Goal: Book appointment/travel/reservation

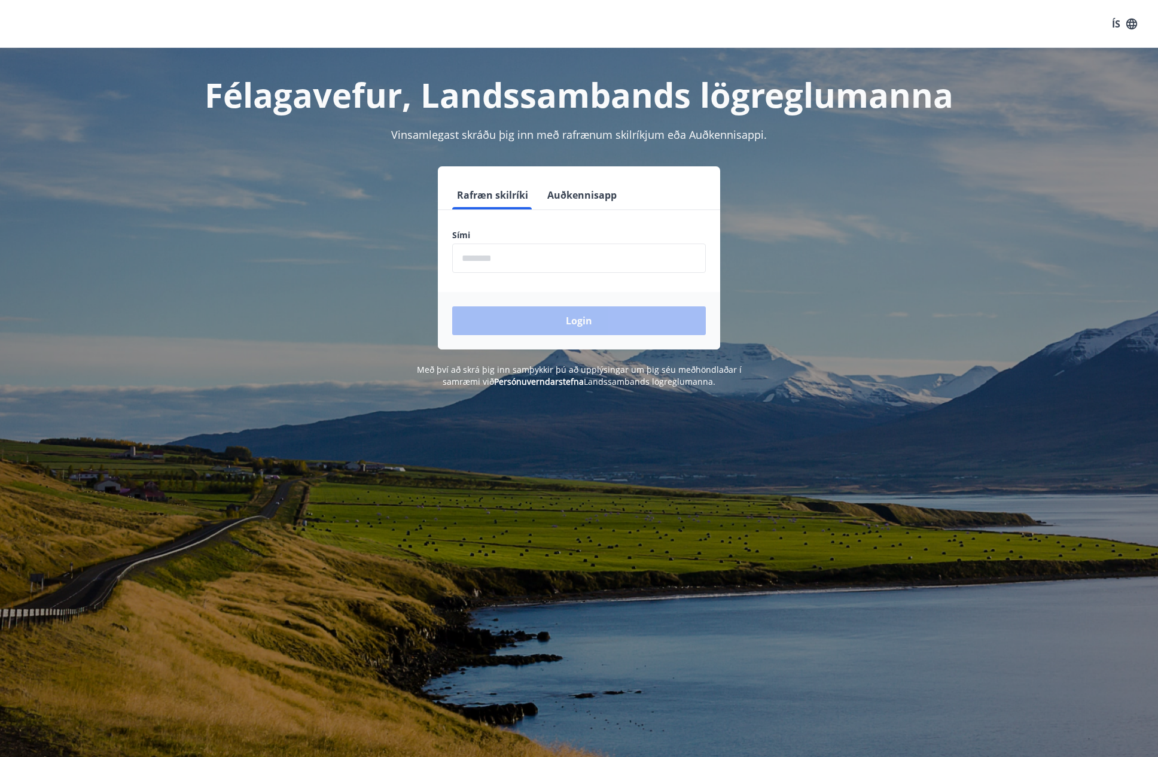
click at [577, 205] on button "Auðkennisapp" at bounding box center [582, 195] width 79 height 29
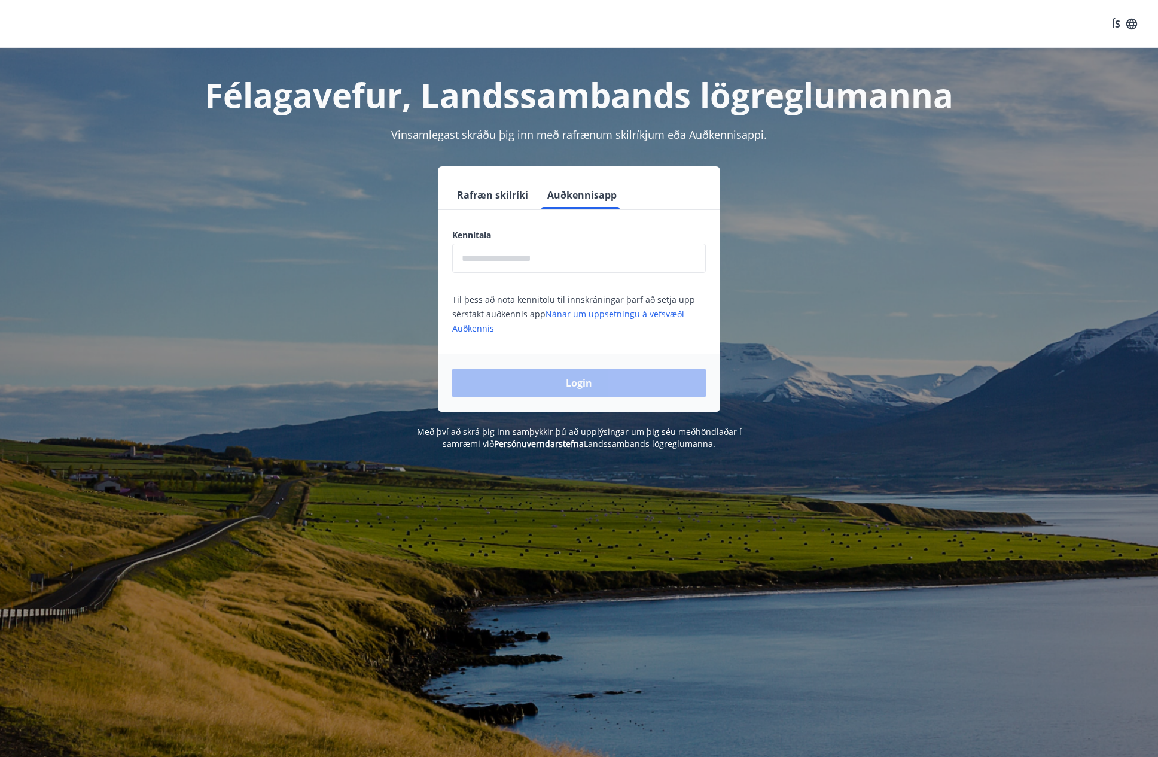
click at [538, 257] on input "text" at bounding box center [579, 258] width 254 height 29
type input "**********"
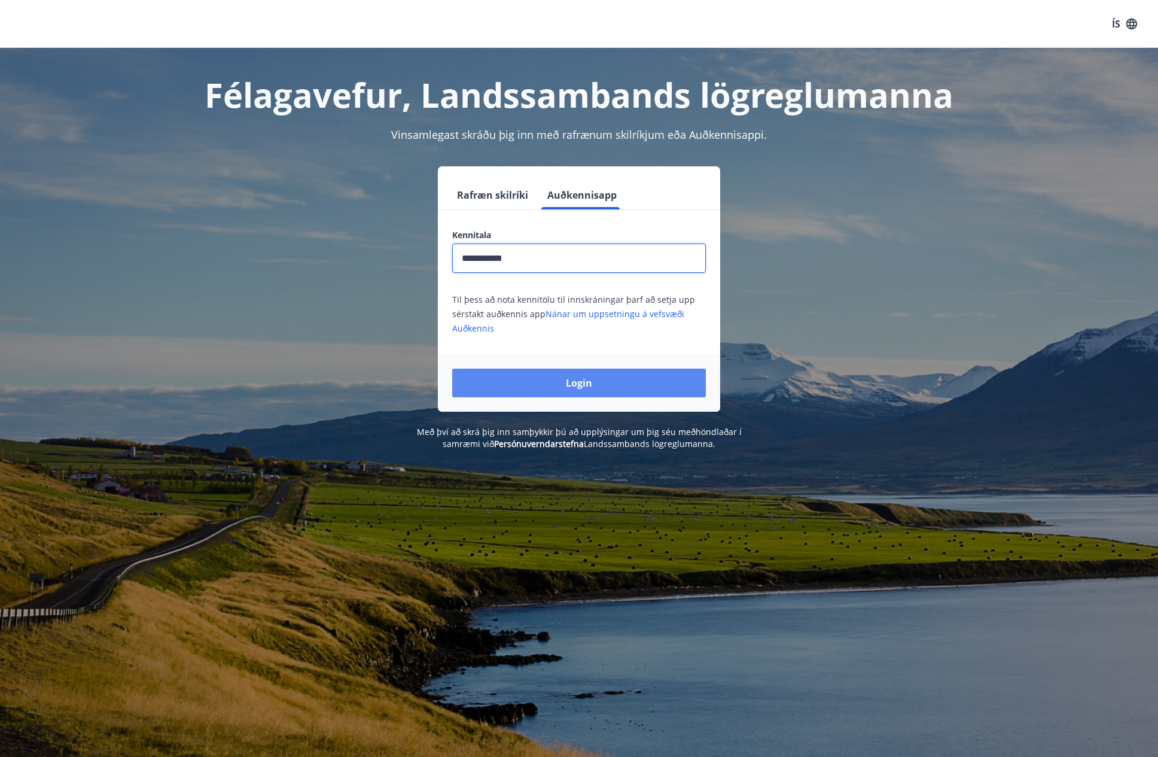
click at [574, 379] on button "Login" at bounding box center [579, 383] width 254 height 29
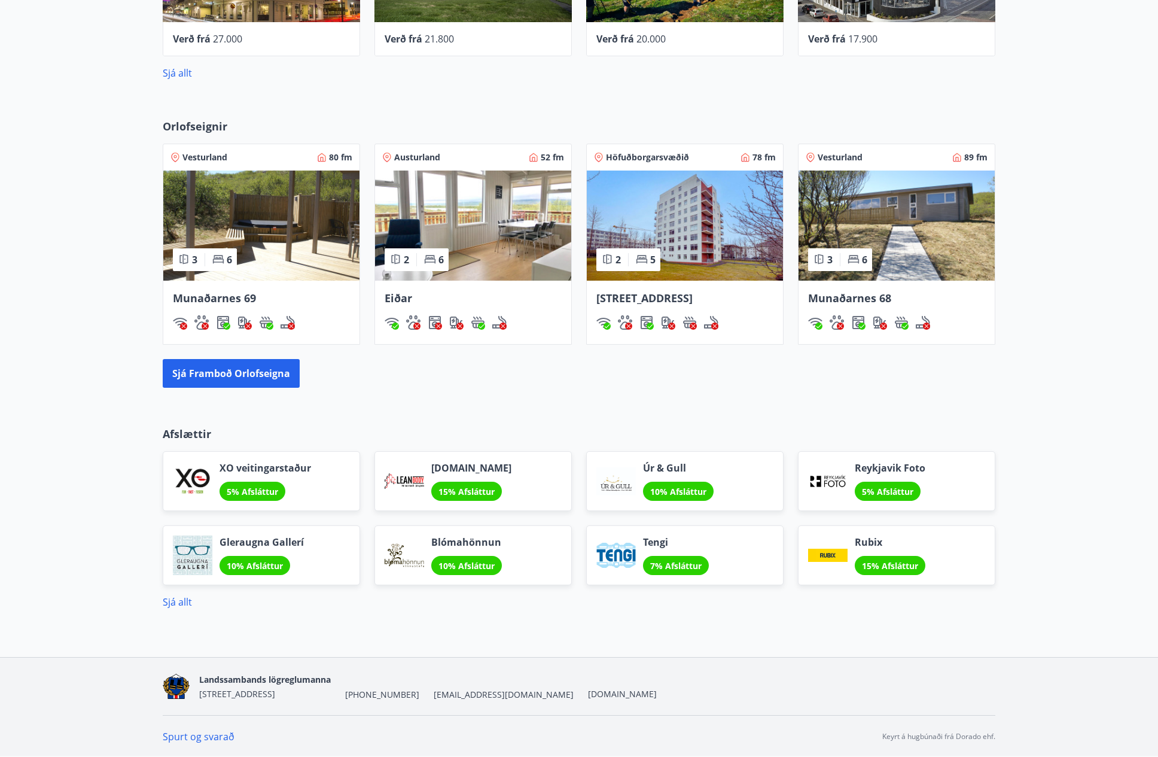
scroll to position [823, 0]
click at [233, 382] on button "Sjá framboð orlofseigna" at bounding box center [231, 372] width 137 height 29
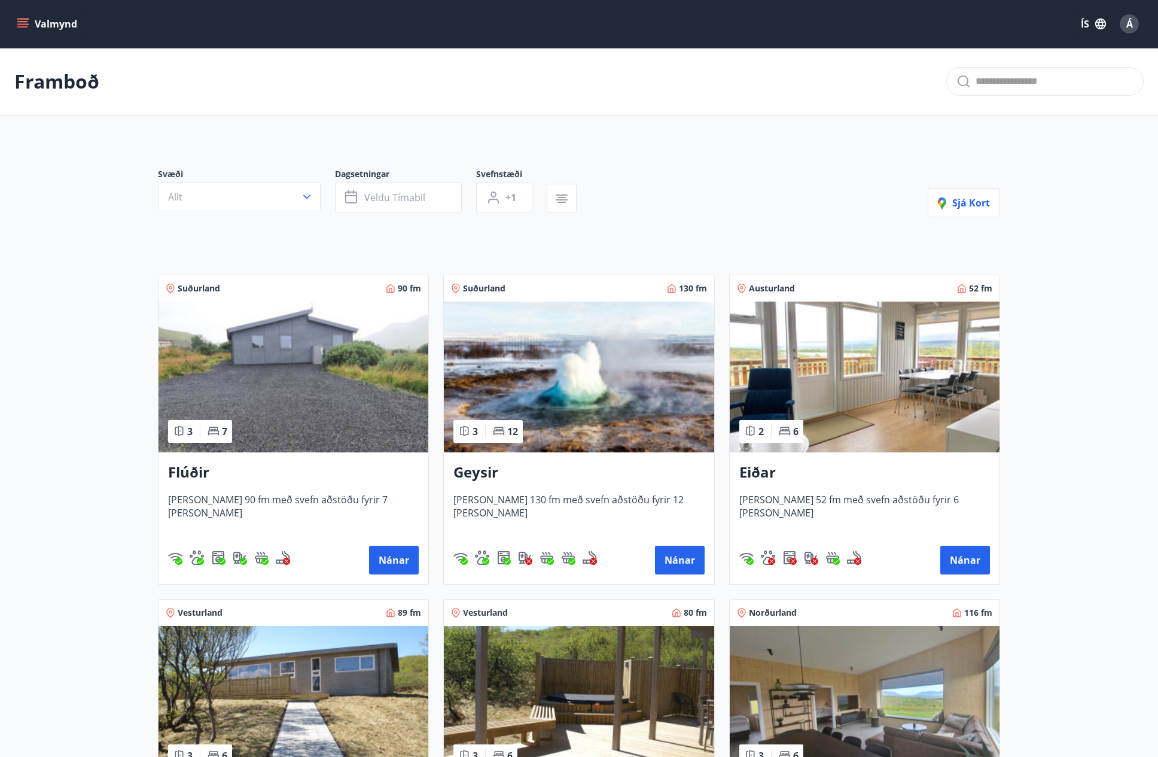
click at [201, 472] on h3 "Flúðir" at bounding box center [293, 473] width 251 height 22
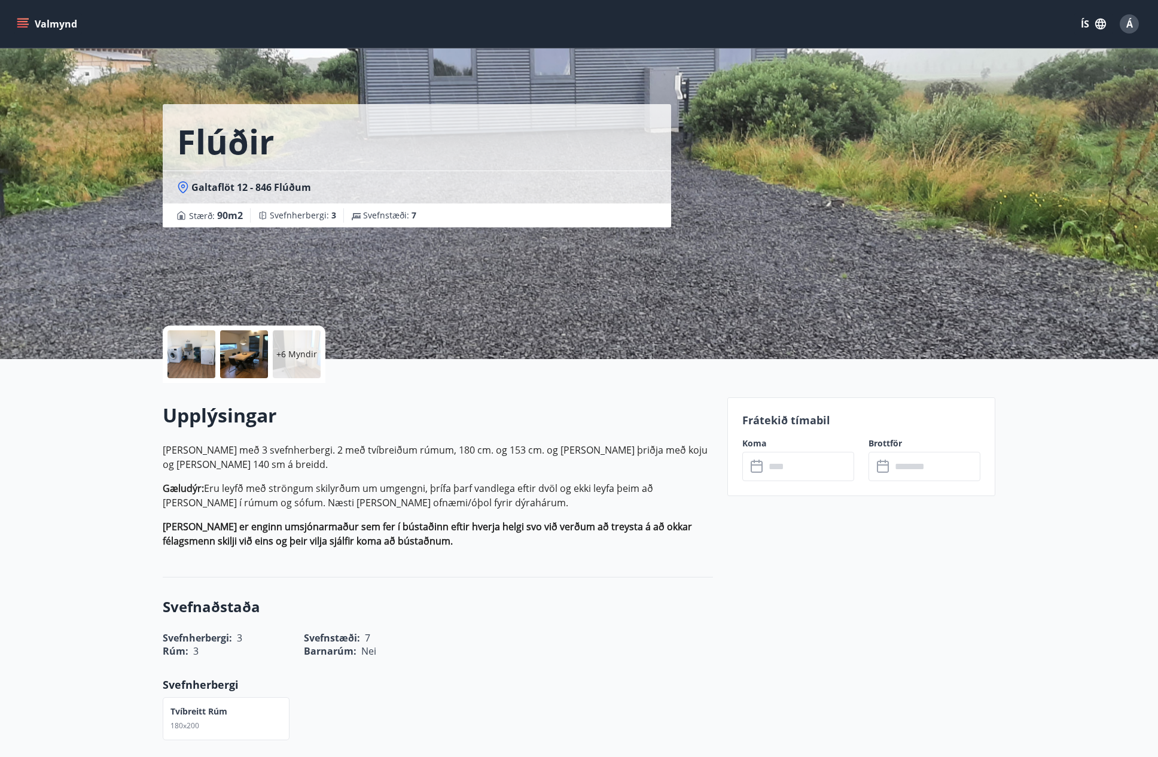
click at [792, 460] on input "text" at bounding box center [809, 466] width 89 height 29
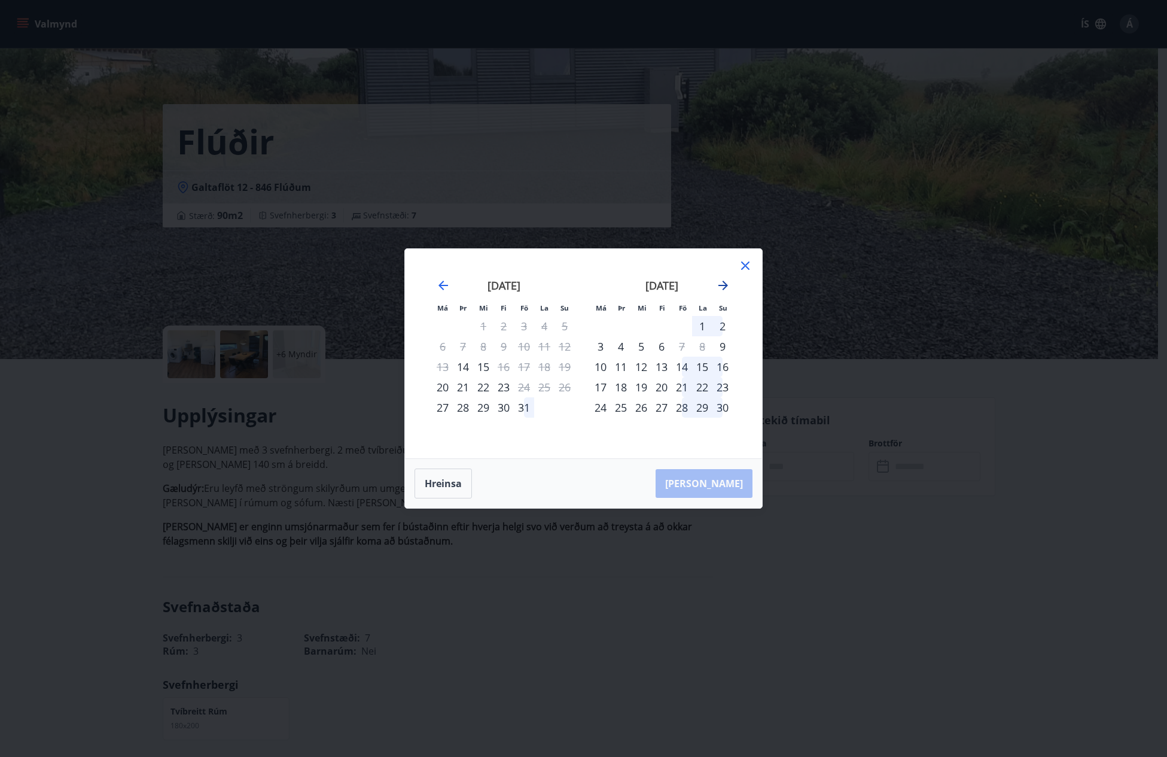
click at [729, 285] on icon "Move forward to switch to the next month." at bounding box center [723, 285] width 14 height 14
click at [684, 390] on div "26" at bounding box center [682, 387] width 20 height 20
click at [641, 406] on div "31" at bounding box center [641, 407] width 20 height 20
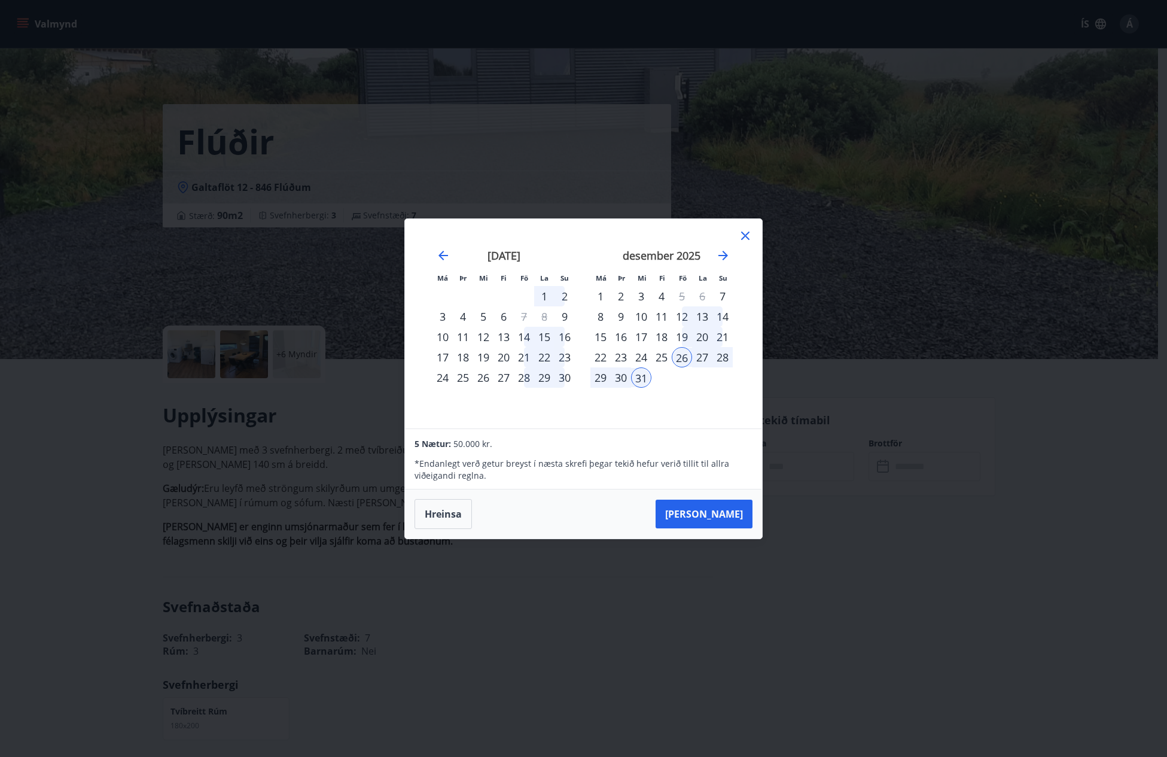
click at [622, 378] on div "30" at bounding box center [621, 377] width 20 height 20
click at [677, 360] on div "26" at bounding box center [682, 357] width 20 height 20
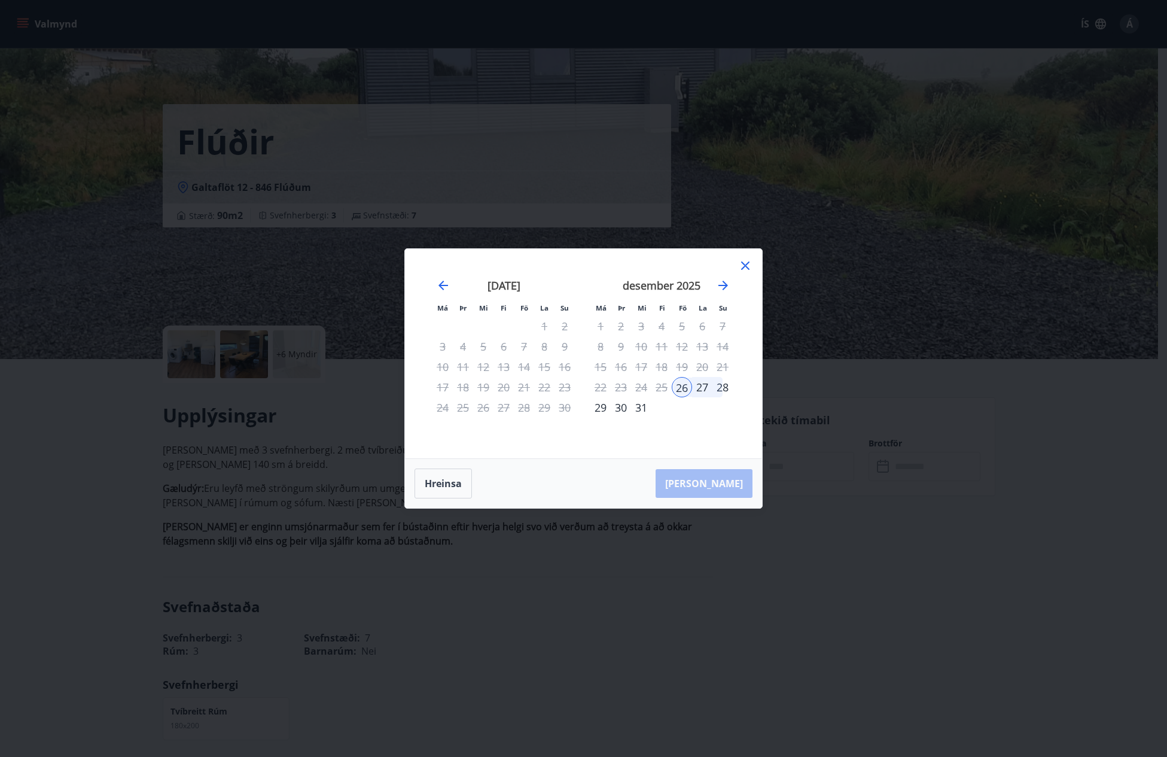
click at [623, 404] on div "30" at bounding box center [621, 407] width 20 height 20
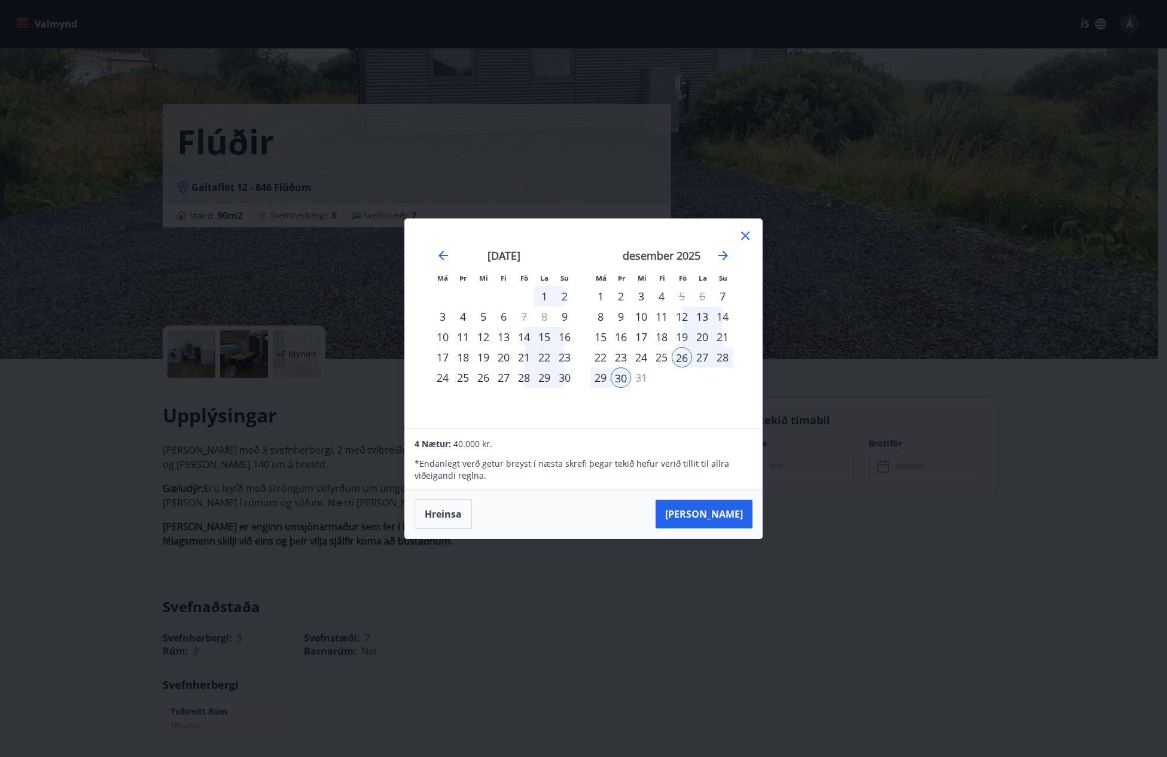
click at [687, 360] on div "26" at bounding box center [682, 357] width 20 height 20
click at [608, 382] on div "29" at bounding box center [601, 377] width 20 height 20
click at [665, 360] on div "25" at bounding box center [662, 357] width 20 height 20
click at [723, 358] on div "28" at bounding box center [723, 357] width 20 height 20
click at [745, 232] on icon at bounding box center [745, 236] width 14 height 14
